Goal: Information Seeking & Learning: Learn about a topic

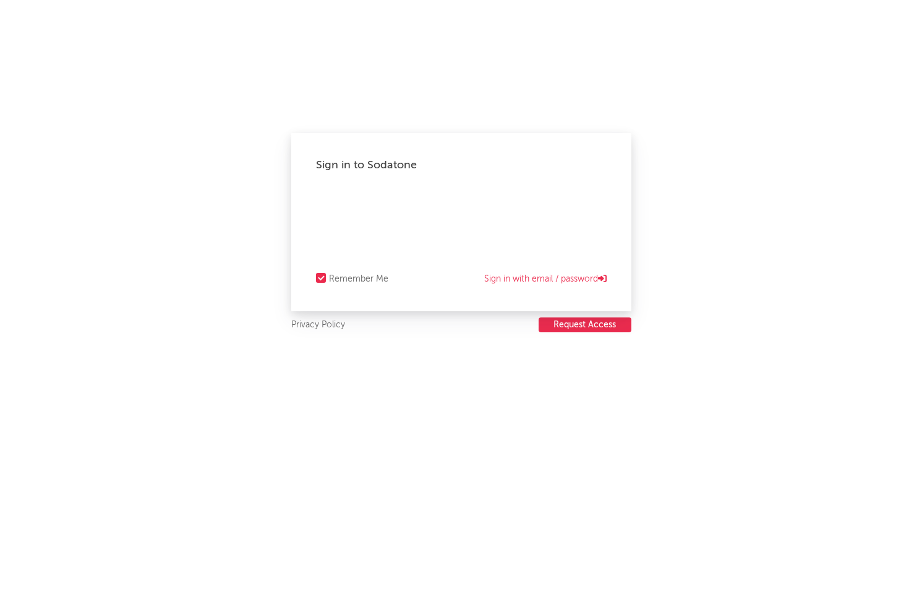
click at [647, 417] on div "Sign in to Sodatone Remember Me Sign in with email / password Privacy Policy Re…" at bounding box center [461, 299] width 922 height 599
click at [552, 273] on link "Sign in with email / password" at bounding box center [545, 279] width 123 height 15
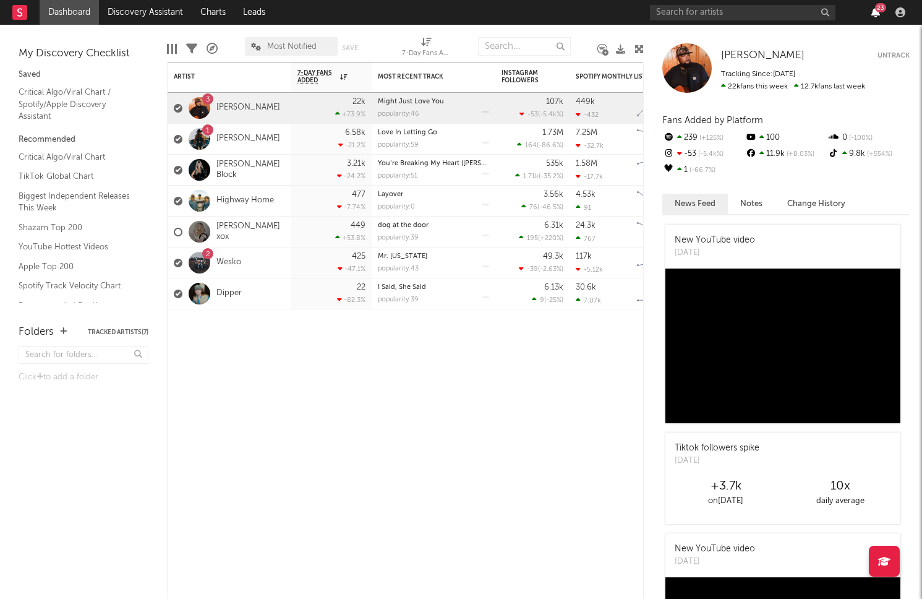
click at [877, 17] on div "23" at bounding box center [780, 12] width 260 height 25
click at [877, 12] on icon "button" at bounding box center [876, 12] width 9 height 10
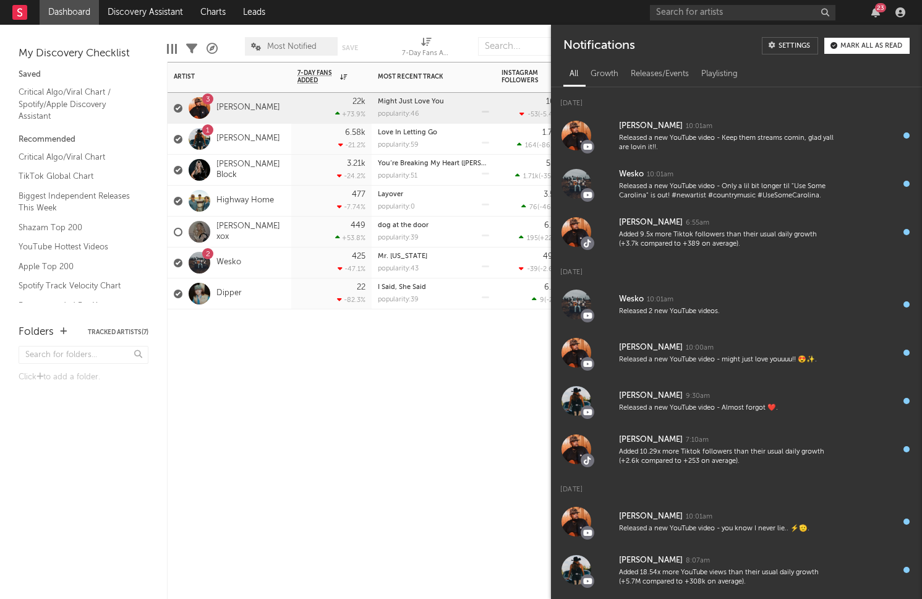
click at [285, 459] on div "Artist Notifications 7-Day Fans Added WoW % Change Most Recent Track Popularity…" at bounding box center [405, 330] width 477 height 537
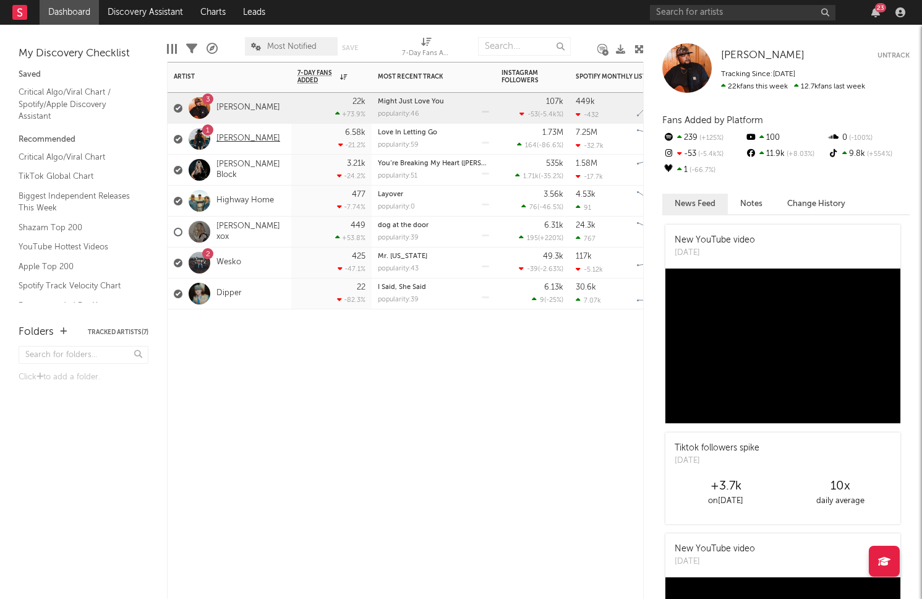
click at [247, 139] on link "[PERSON_NAME]" at bounding box center [249, 139] width 64 height 11
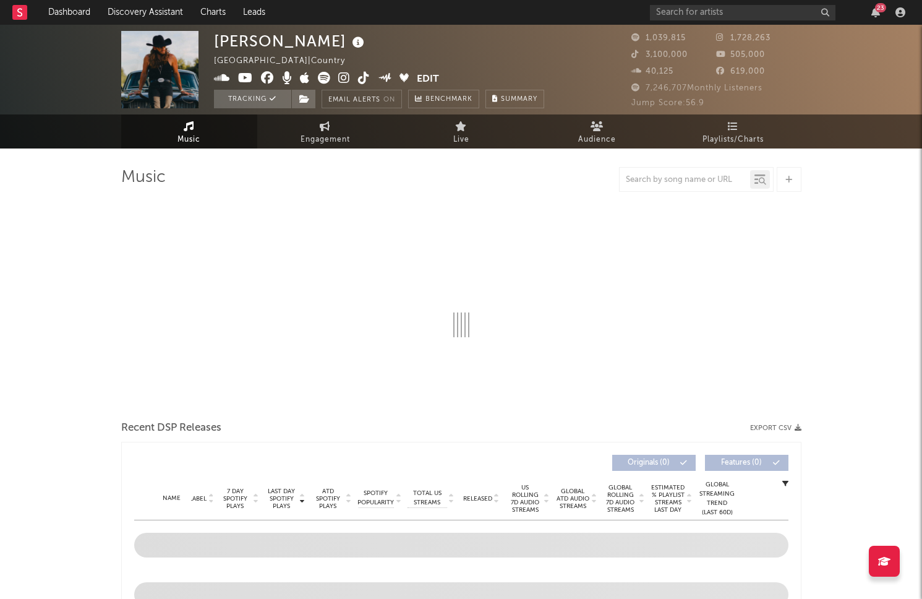
select select "6m"
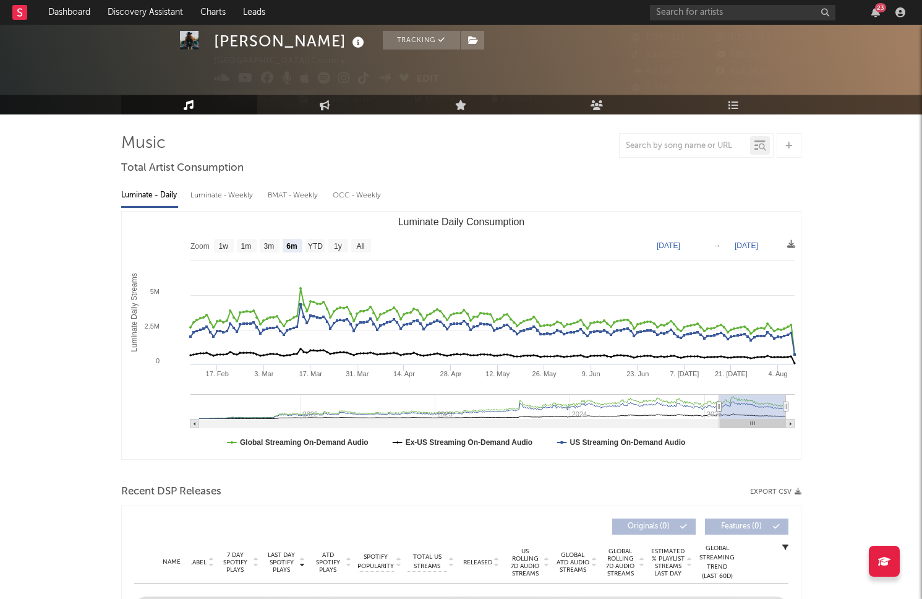
scroll to position [38, 0]
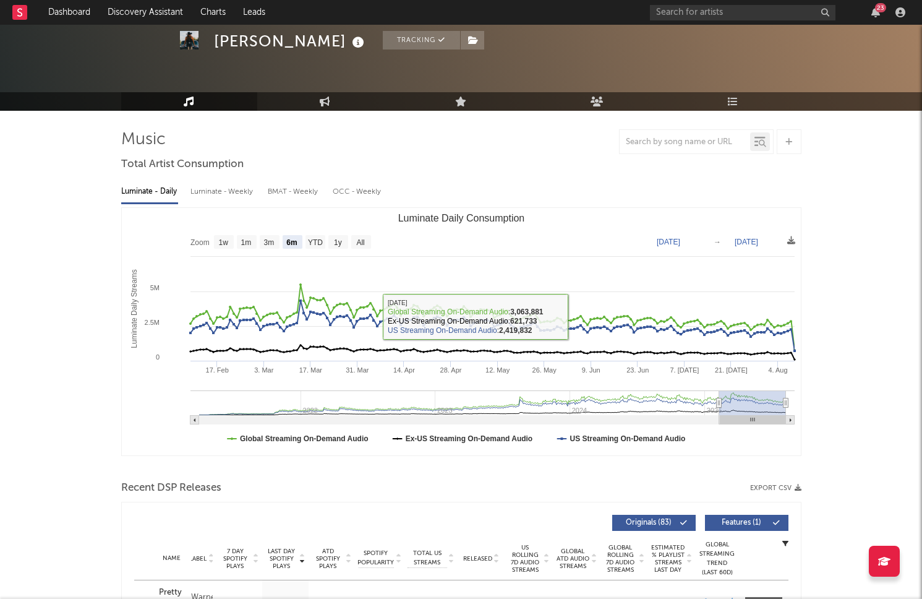
click at [230, 191] on div "Luminate - Weekly" at bounding box center [223, 191] width 65 height 21
select select "6m"
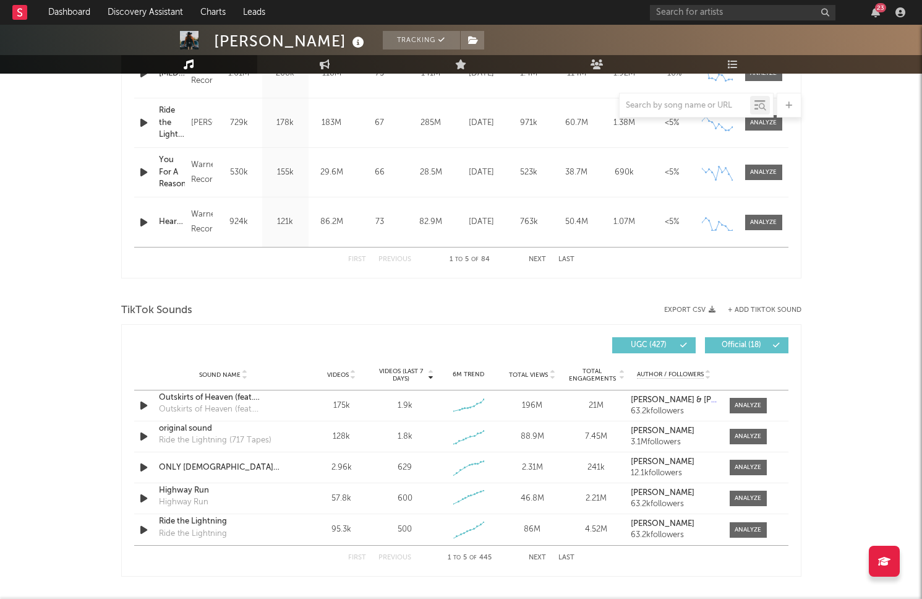
scroll to position [729, 0]
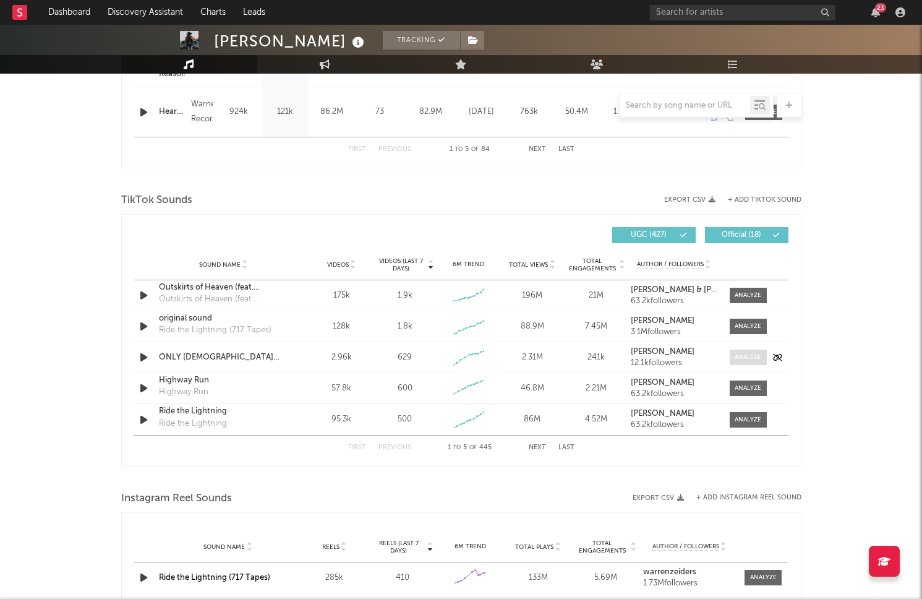
click at [747, 359] on div at bounding box center [748, 357] width 27 height 9
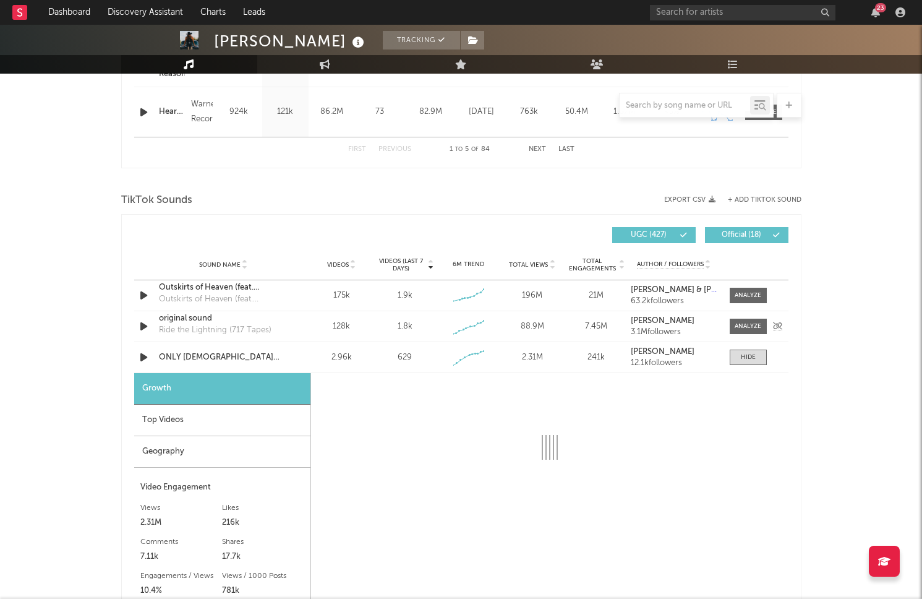
select select "1w"
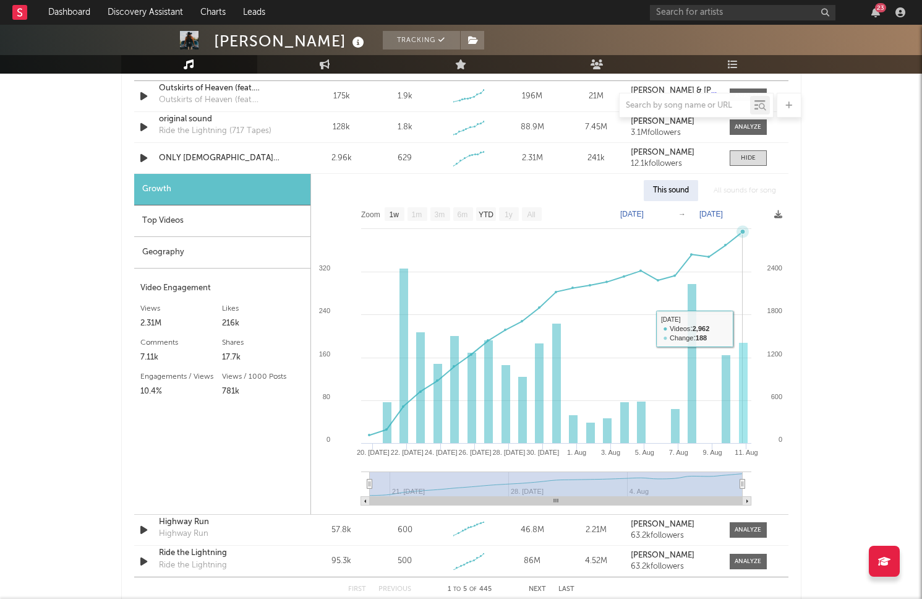
scroll to position [918, 0]
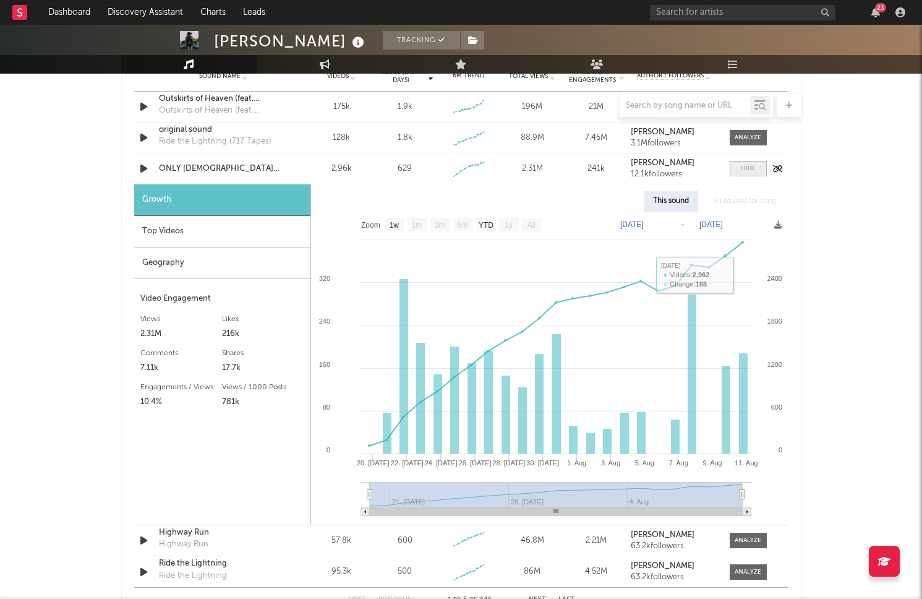
click at [747, 165] on div at bounding box center [748, 168] width 15 height 9
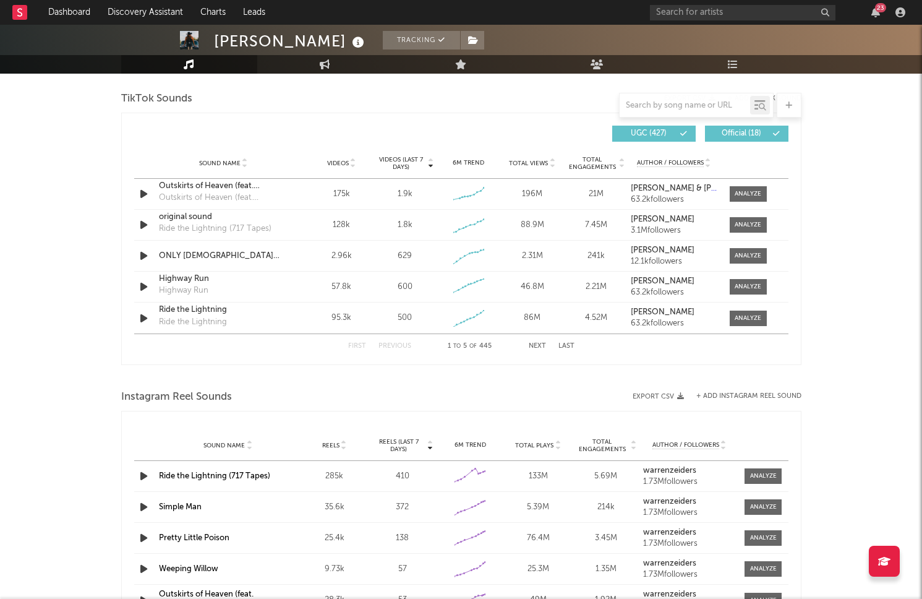
scroll to position [821, 0]
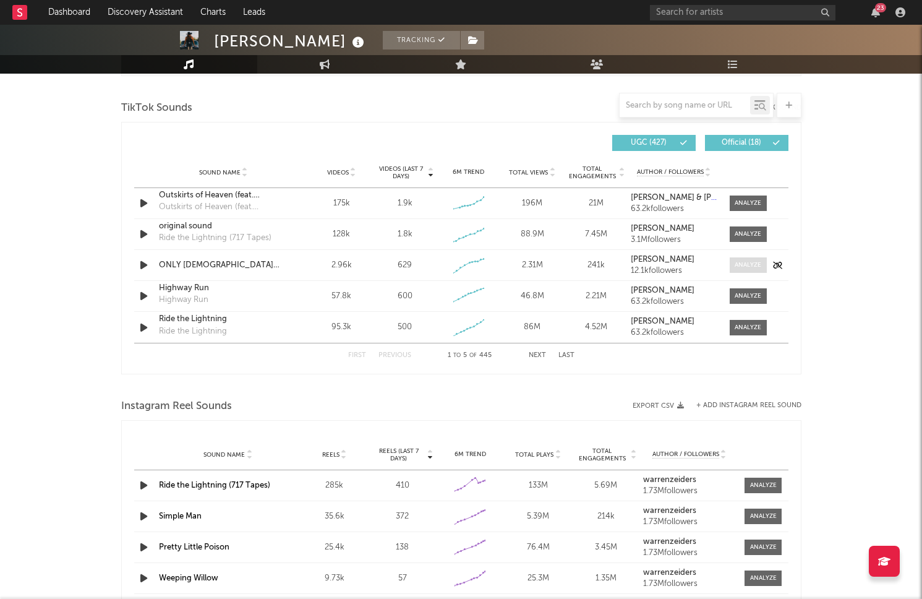
click at [741, 269] on div at bounding box center [748, 264] width 27 height 9
select select "1w"
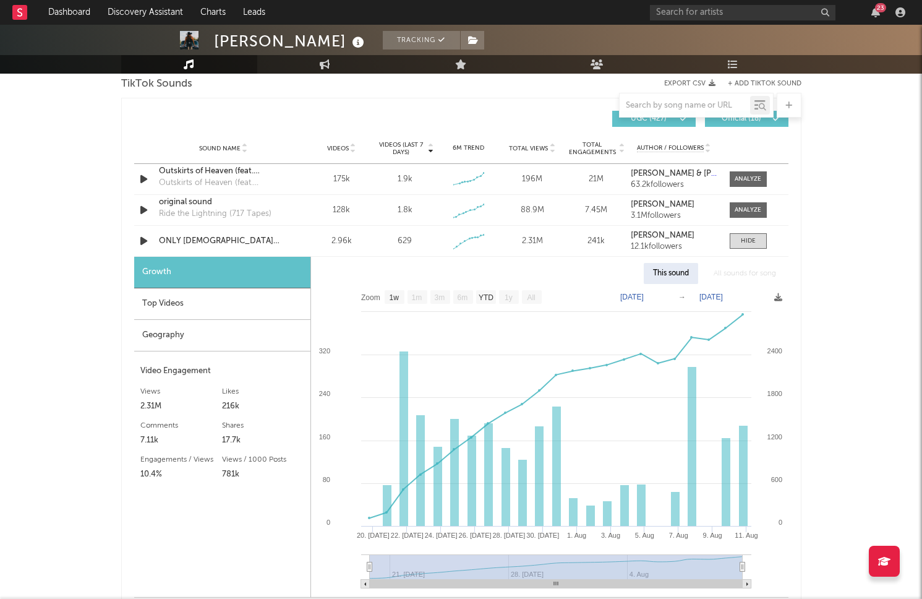
scroll to position [847, 0]
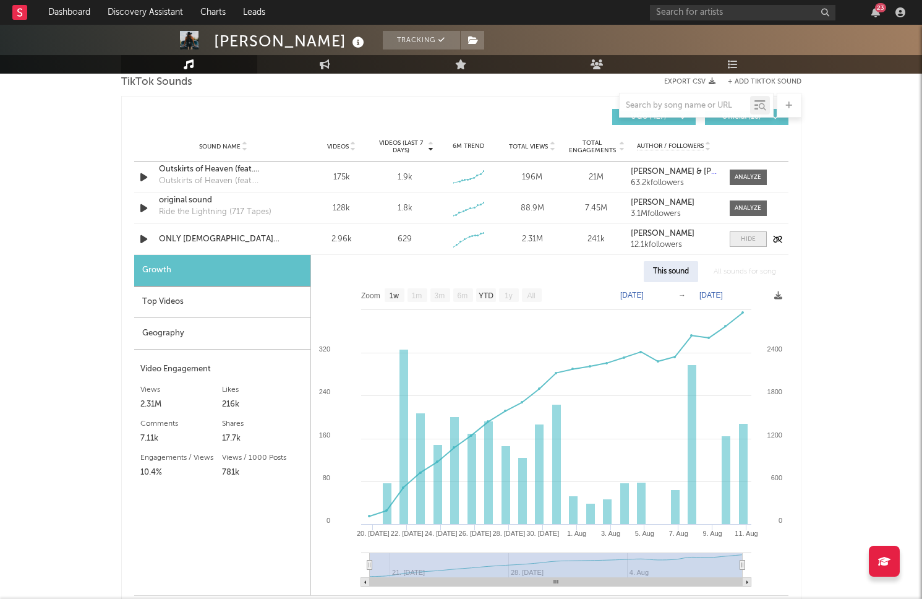
click at [747, 244] on span at bounding box center [748, 238] width 37 height 15
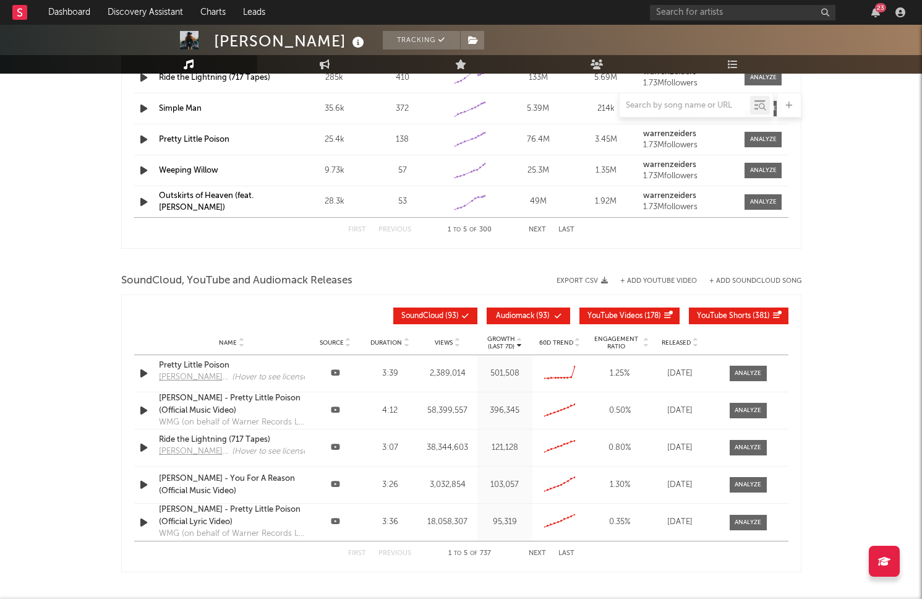
scroll to position [1231, 0]
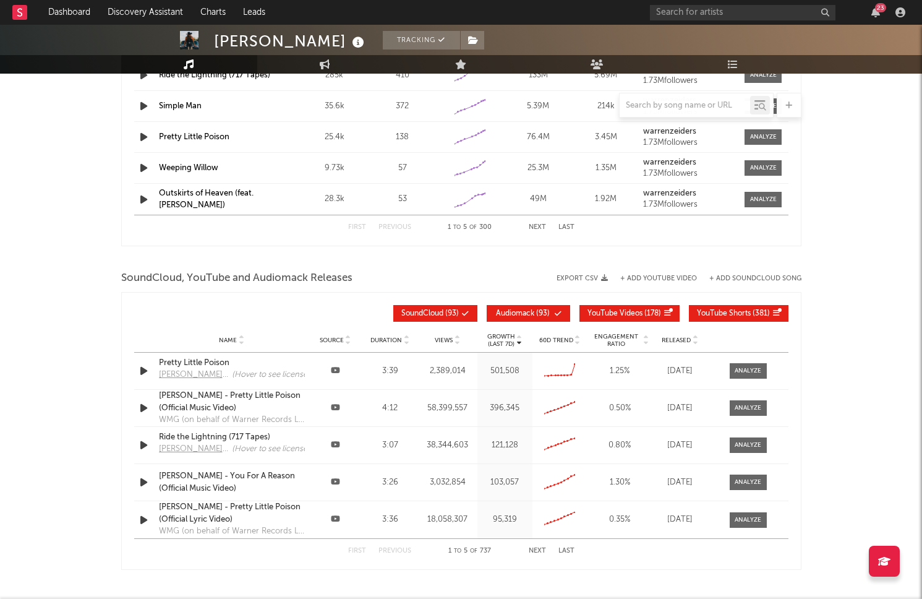
click at [638, 311] on span "YouTube Videos" at bounding box center [615, 313] width 55 height 7
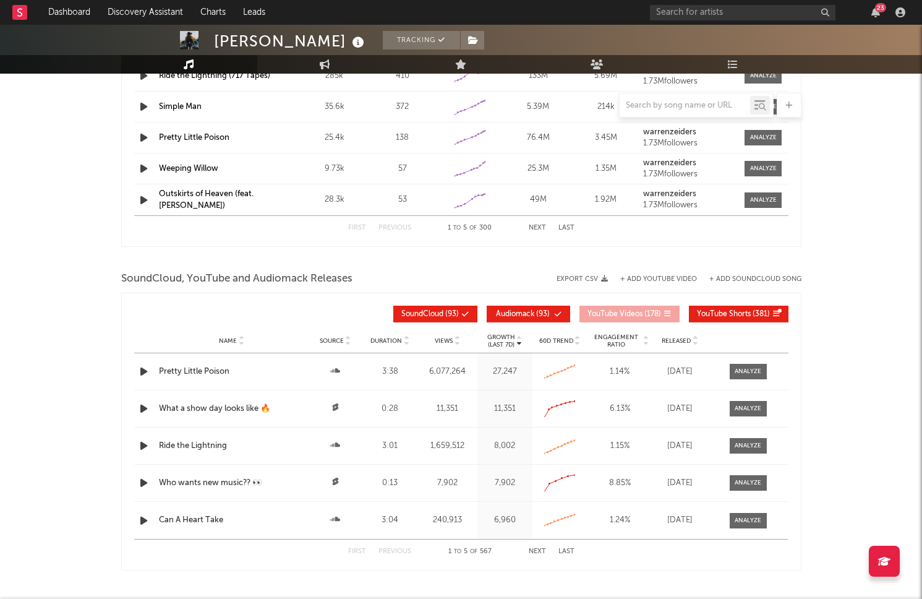
click at [506, 314] on span "Audiomack" at bounding box center [515, 314] width 38 height 7
click at [419, 310] on span "SoundCloud" at bounding box center [423, 313] width 42 height 7
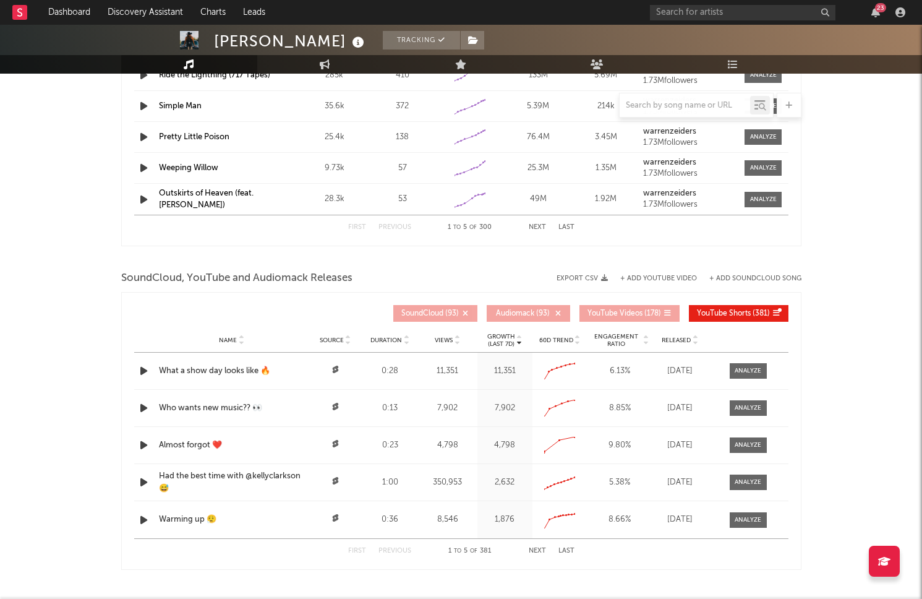
click at [217, 405] on div "Who wants new music?? 👀" at bounding box center [232, 408] width 146 height 12
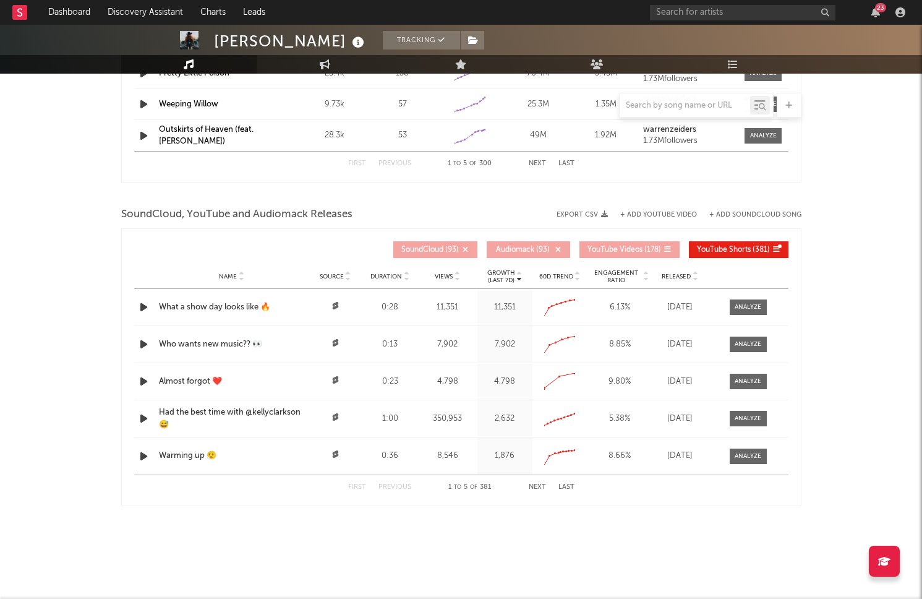
scroll to position [1295, 0]
click at [680, 278] on span "Released" at bounding box center [676, 276] width 29 height 7
click at [179, 304] on div "Almost forgot ❤️" at bounding box center [232, 307] width 146 height 12
click at [174, 455] on div "In the studio 👀" at bounding box center [232, 456] width 146 height 12
click at [182, 422] on div "Warming up 😮‍💨" at bounding box center [232, 419] width 146 height 12
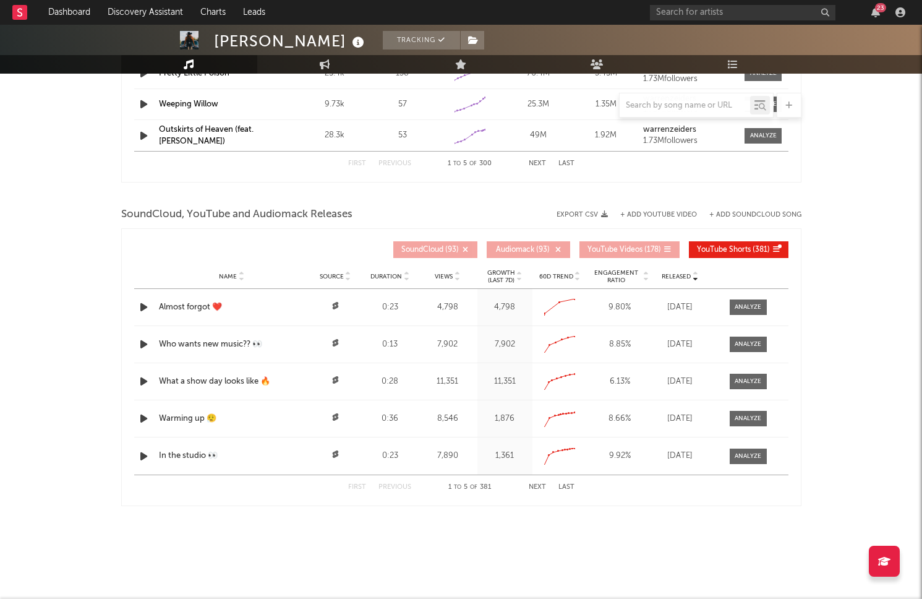
click at [534, 486] on button "Next" at bounding box center [537, 487] width 17 height 7
click at [538, 489] on button "Next" at bounding box center [537, 487] width 17 height 7
click at [400, 483] on div "First Previous 11 to 15 of 381 Next Last" at bounding box center [461, 487] width 226 height 24
click at [393, 486] on button "Previous" at bounding box center [395, 487] width 33 height 7
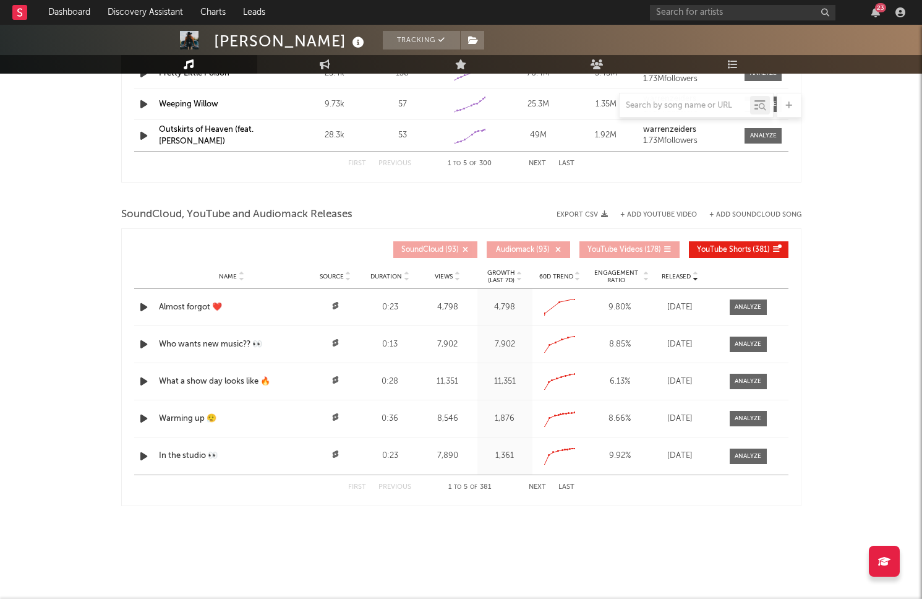
click at [627, 273] on span "Engagement Ratio" at bounding box center [616, 276] width 51 height 15
click at [141, 307] on icon "button" at bounding box center [143, 306] width 13 height 15
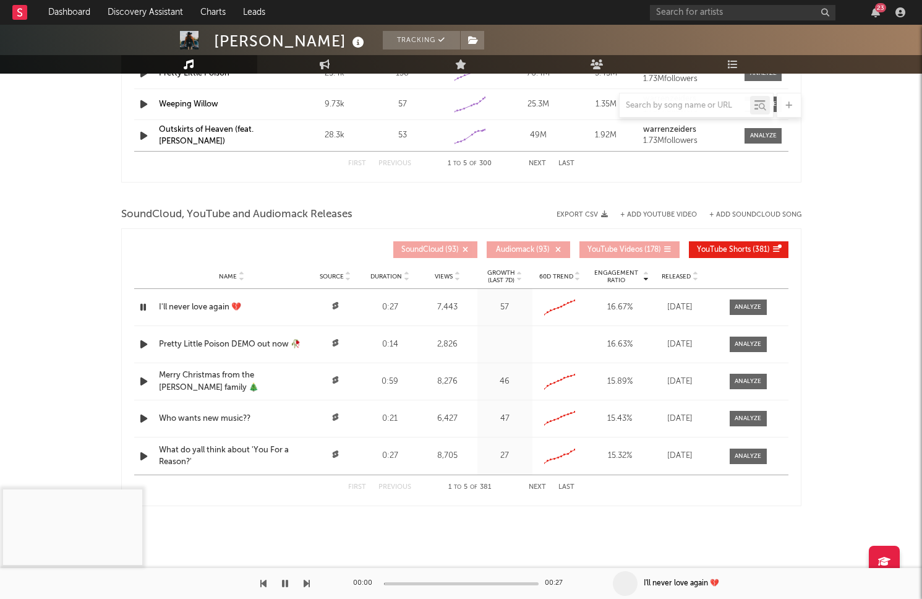
click at [187, 307] on div "I'll never love again 💔" at bounding box center [232, 307] width 146 height 12
click at [283, 585] on icon "button" at bounding box center [285, 583] width 6 height 10
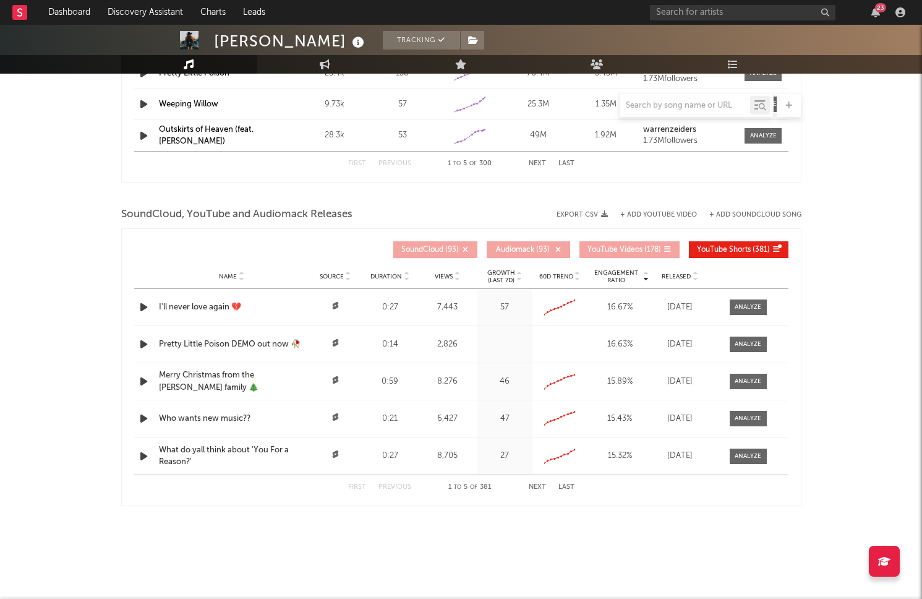
click at [220, 417] on div "Who wants new music??" at bounding box center [232, 419] width 146 height 12
click at [537, 488] on button "Next" at bounding box center [537, 487] width 17 height 7
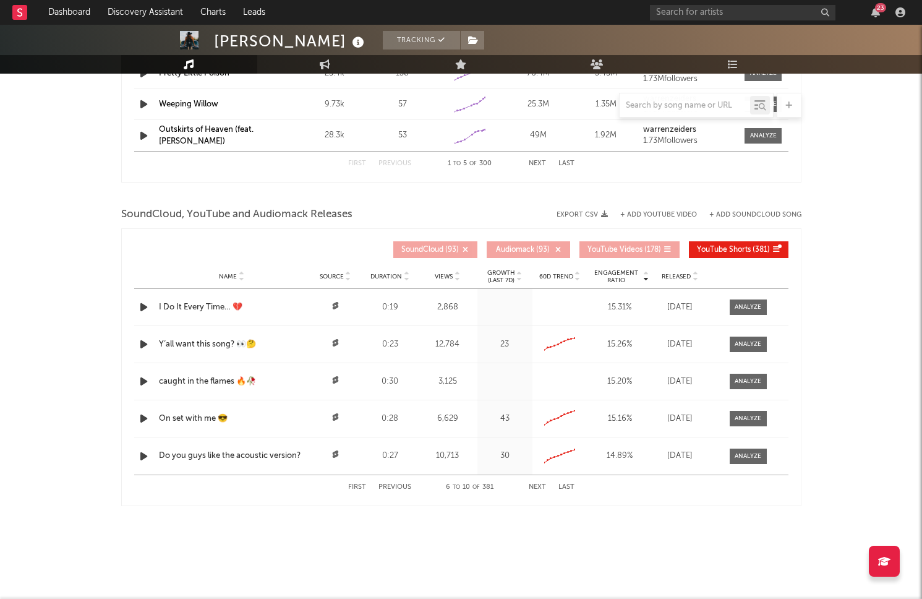
click at [194, 345] on div "Y’all want this song? 👀🤔" at bounding box center [232, 344] width 146 height 12
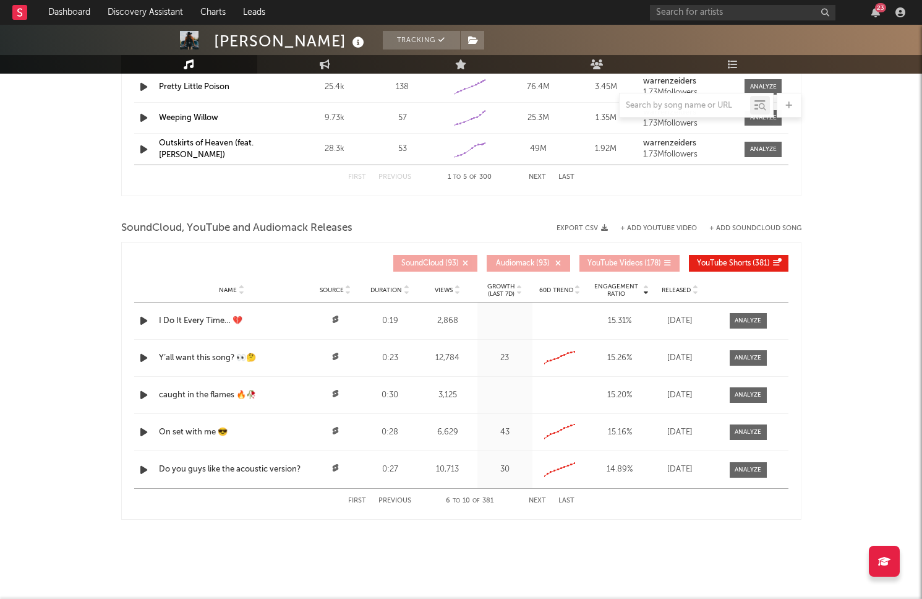
scroll to position [1282, 0]
click at [537, 502] on button "Next" at bounding box center [537, 500] width 17 height 7
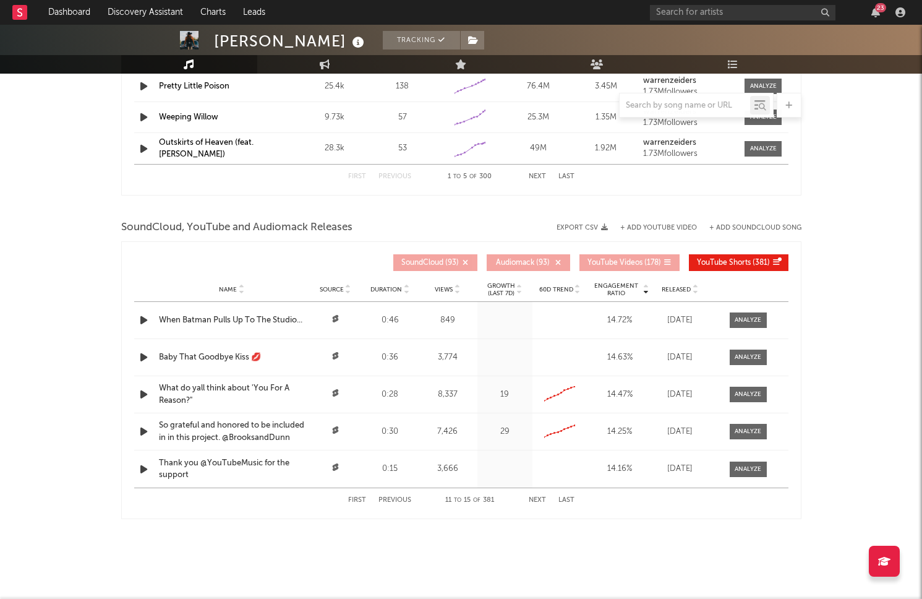
click at [538, 501] on button "Next" at bounding box center [537, 500] width 17 height 7
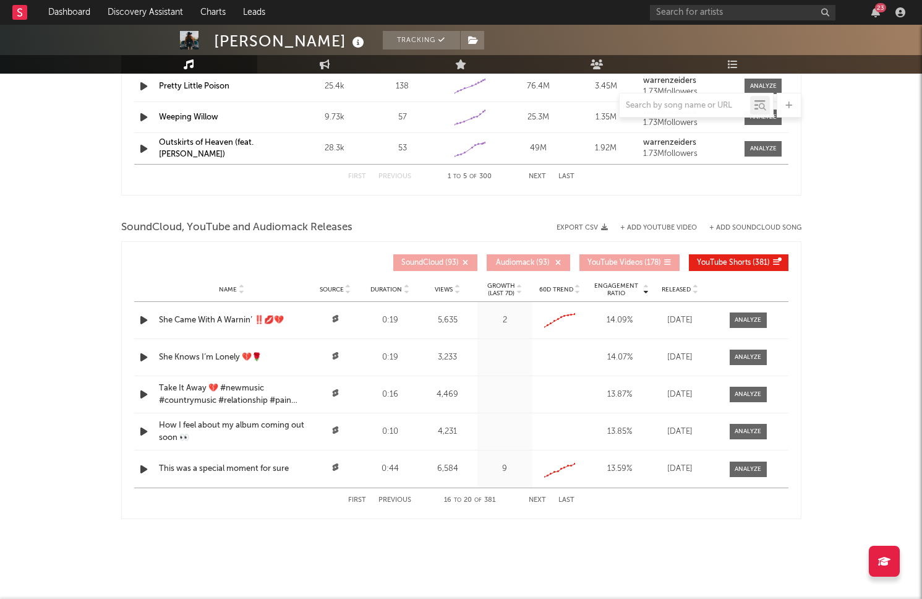
click at [538, 501] on button "Next" at bounding box center [537, 500] width 17 height 7
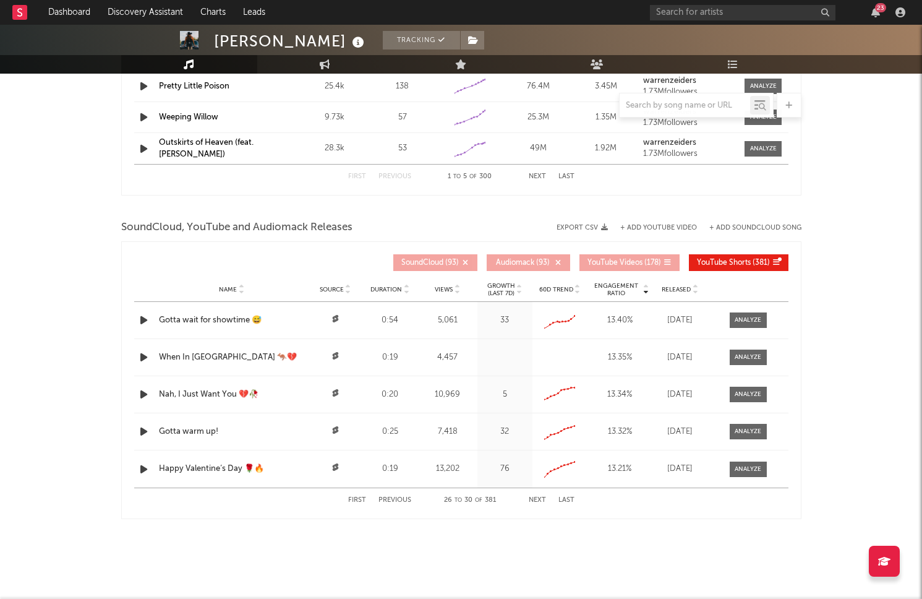
click at [538, 501] on button "Next" at bounding box center [537, 500] width 17 height 7
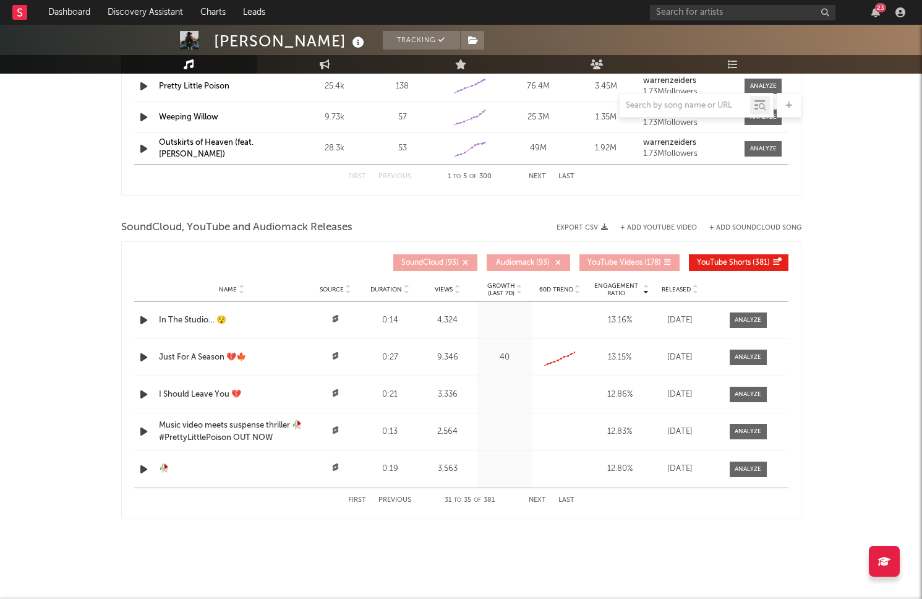
click at [538, 501] on button "Next" at bounding box center [537, 500] width 17 height 7
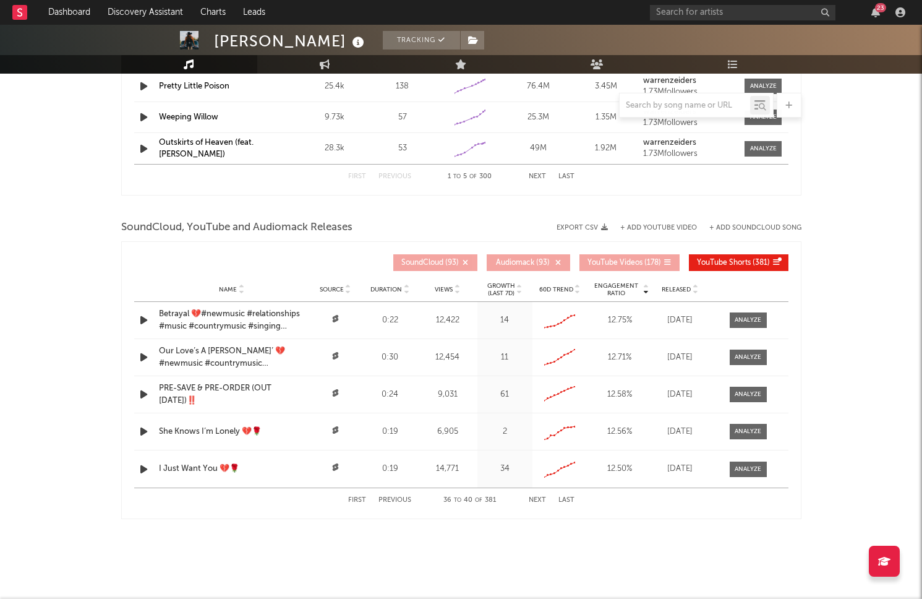
click at [538, 501] on button "Next" at bounding box center [537, 500] width 17 height 7
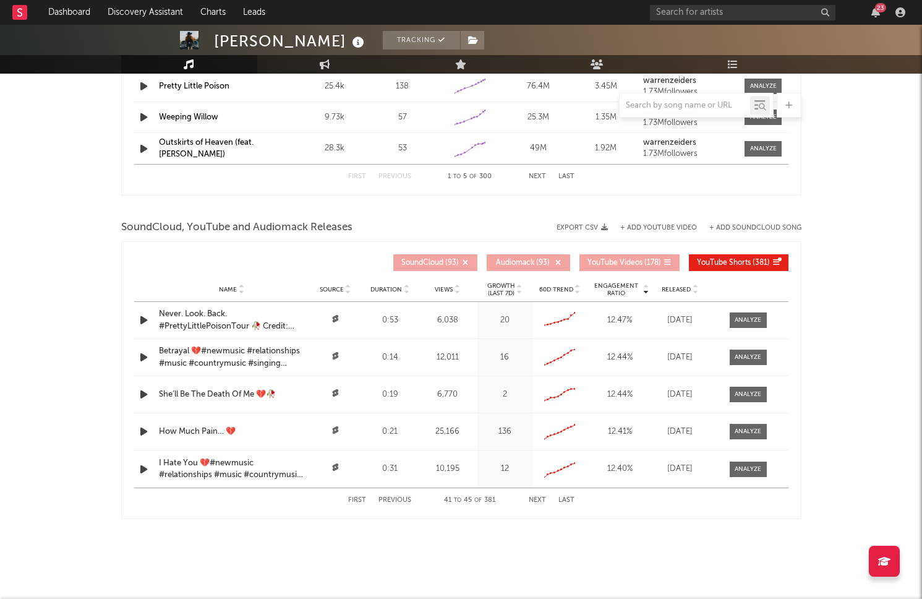
click at [538, 501] on button "Next" at bounding box center [537, 500] width 17 height 7
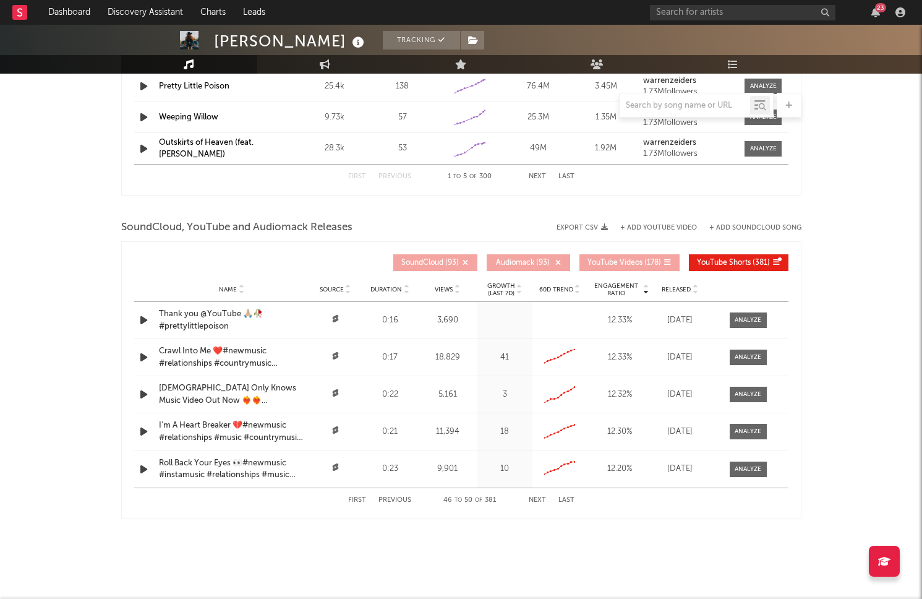
click at [538, 501] on button "Next" at bounding box center [537, 500] width 17 height 7
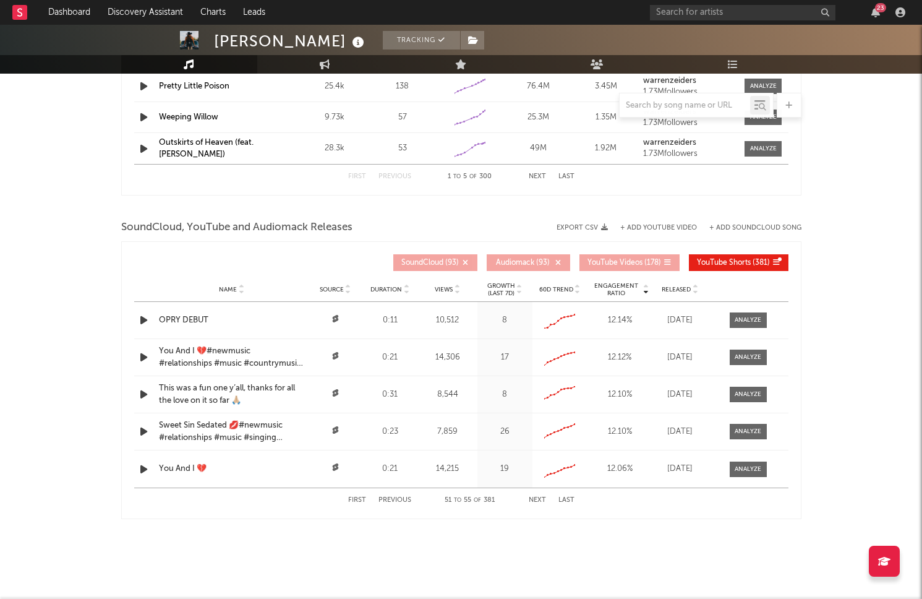
click at [538, 501] on button "Next" at bounding box center [537, 500] width 17 height 7
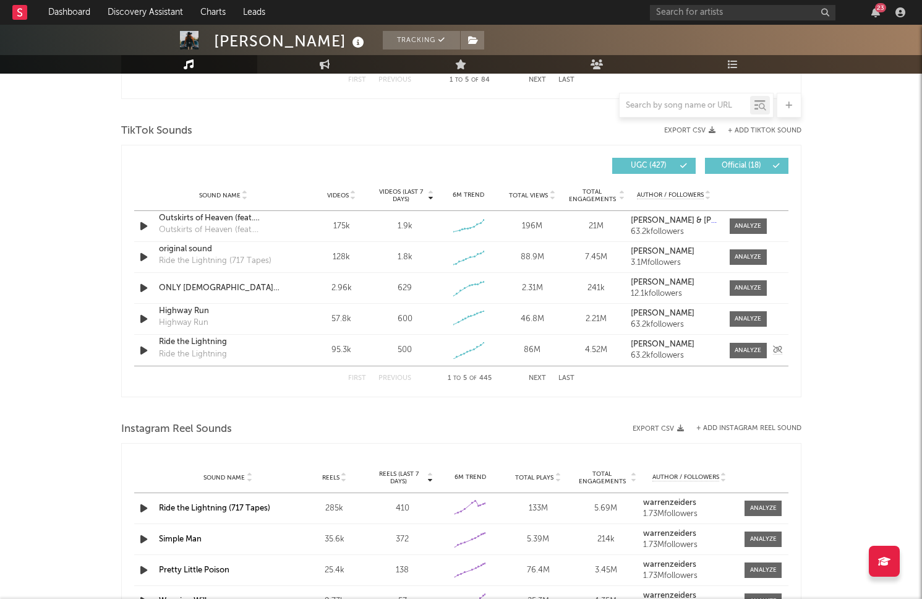
scroll to position [768, 0]
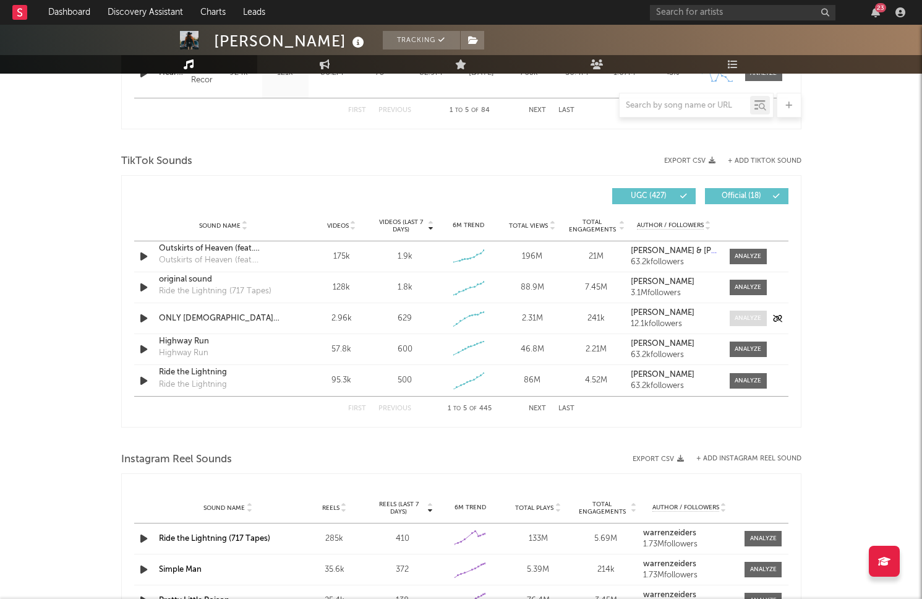
click at [737, 322] on div at bounding box center [748, 318] width 27 height 9
select select "1w"
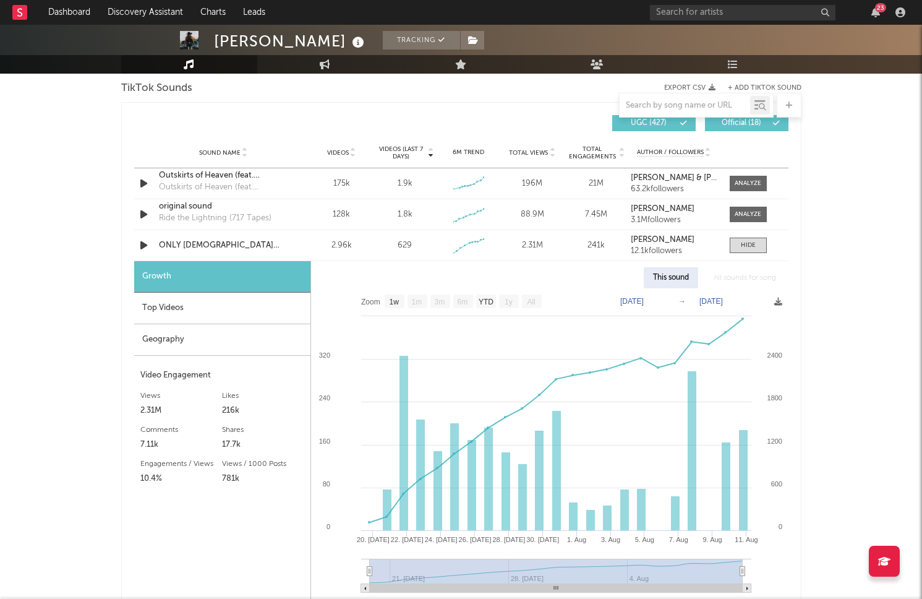
scroll to position [857, 0]
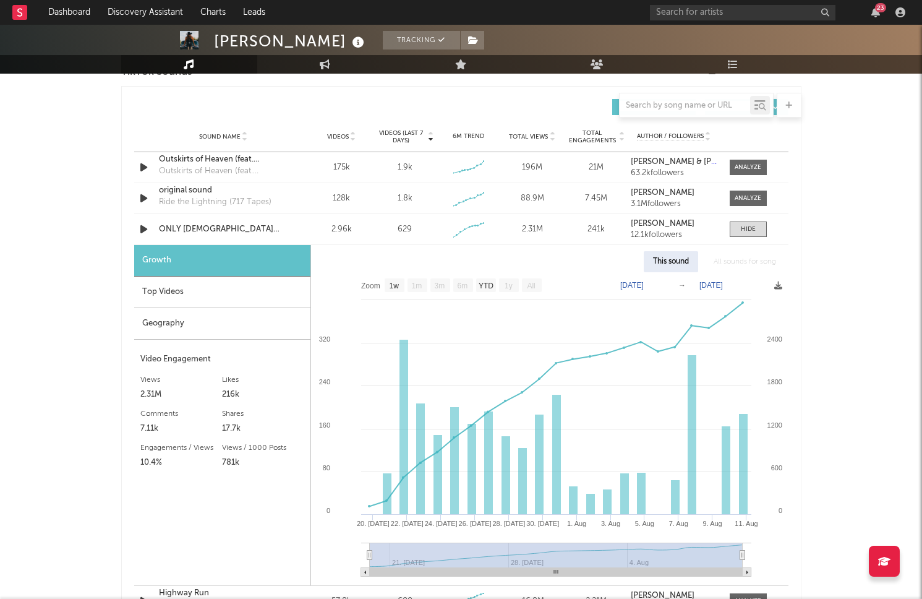
click at [209, 289] on div "Top Videos" at bounding box center [222, 293] width 176 height 32
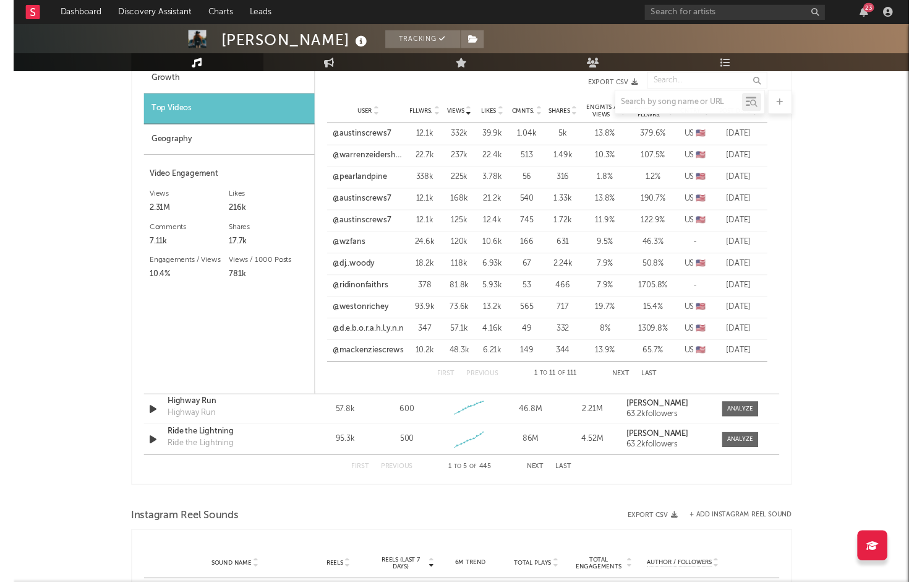
scroll to position [1042, 0]
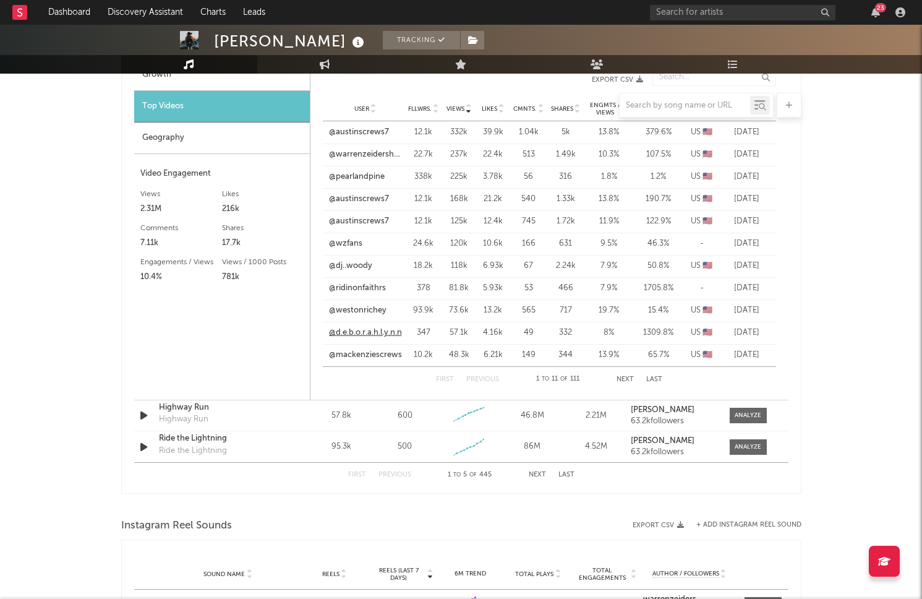
click at [362, 332] on link "@d.e.b.o.r.a.h.l.y.n.n" at bounding box center [365, 333] width 73 height 12
